Goal: Task Accomplishment & Management: Manage account settings

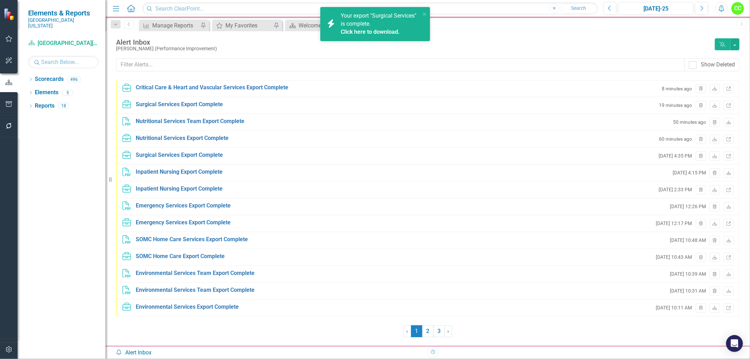
click at [723, 7] on icon "Alerts" at bounding box center [721, 8] width 7 height 7
click at [360, 30] on link "Click here to download." at bounding box center [370, 31] width 59 height 7
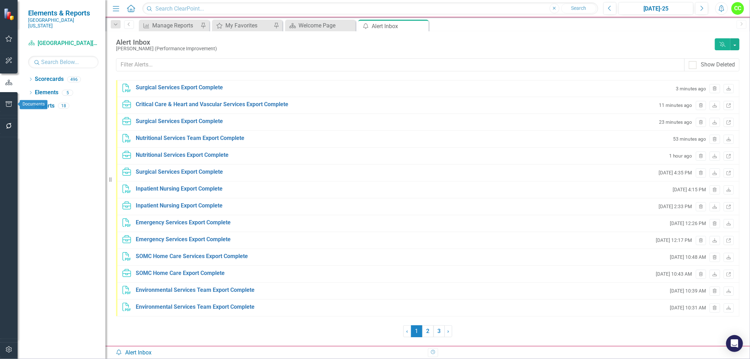
click at [7, 97] on button "button" at bounding box center [9, 104] width 16 height 15
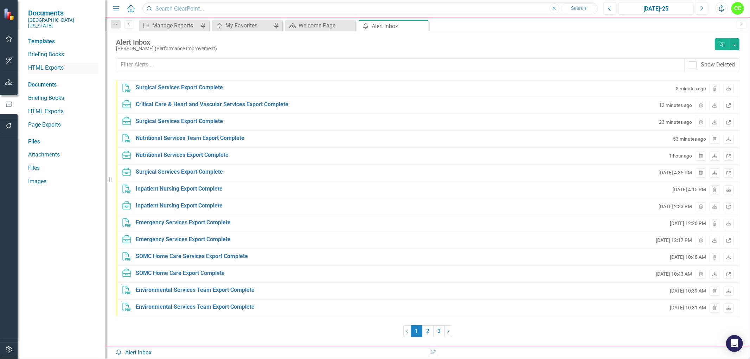
click at [49, 64] on link "HTML Exports" at bounding box center [63, 68] width 70 height 8
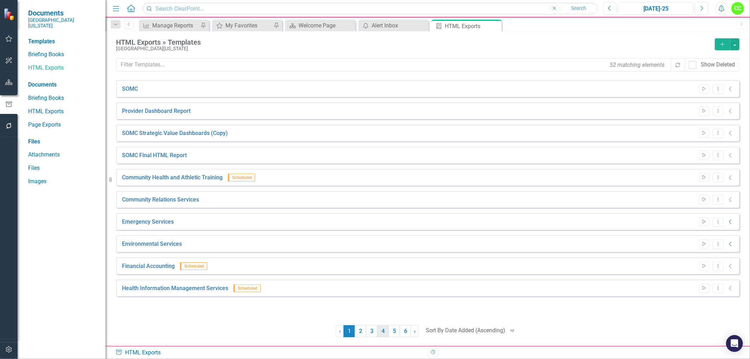
click at [384, 330] on link "4" at bounding box center [382, 331] width 11 height 12
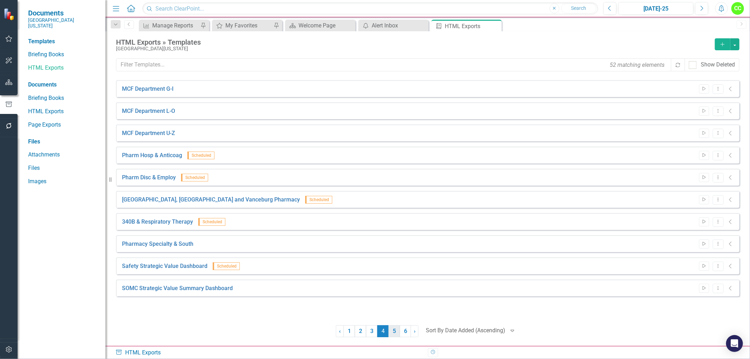
click at [389, 333] on link "5" at bounding box center [394, 331] width 11 height 12
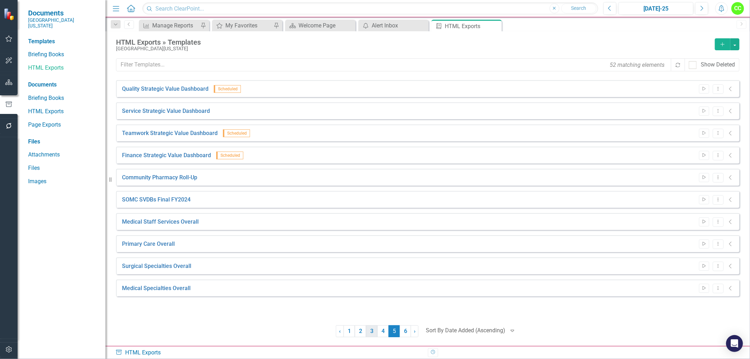
click at [372, 331] on link "3" at bounding box center [371, 331] width 11 height 12
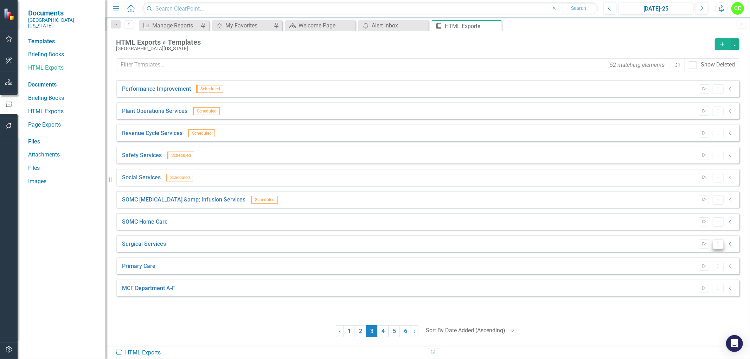
click at [718, 243] on icon "Dropdown Menu" at bounding box center [719, 244] width 6 height 5
click at [680, 284] on link "Edit Edit Template" at bounding box center [690, 281] width 65 height 13
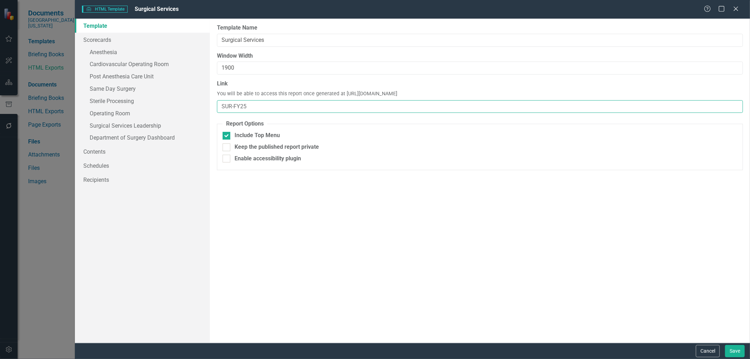
click at [284, 109] on input "SUR-FY25" at bounding box center [480, 106] width 526 height 13
type input "SUR"
click at [731, 352] on button "Save" at bounding box center [735, 351] width 20 height 12
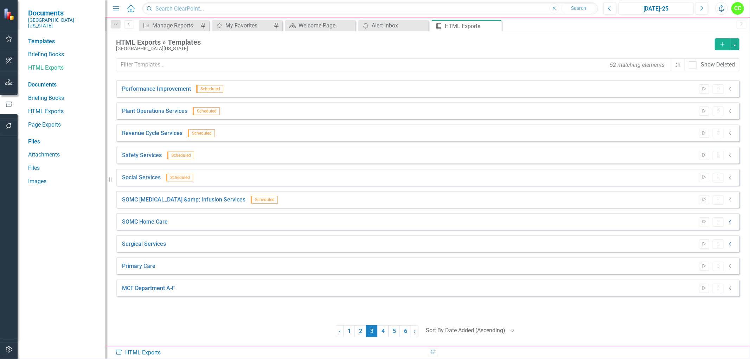
click at [723, 6] on icon "button" at bounding box center [721, 8] width 5 height 7
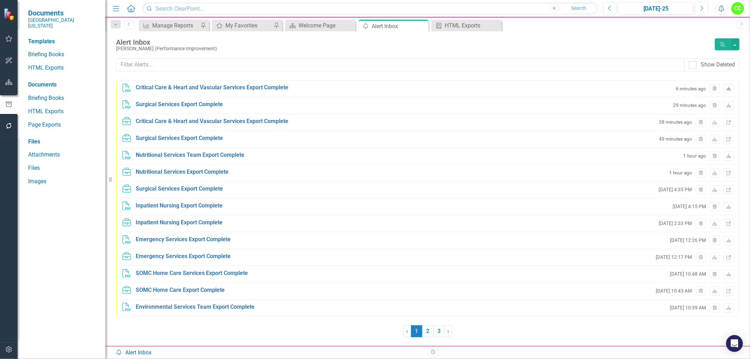
click at [729, 91] on link "Download" at bounding box center [729, 88] width 10 height 9
